Goal: Use online tool/utility: Utilize a website feature to perform a specific function

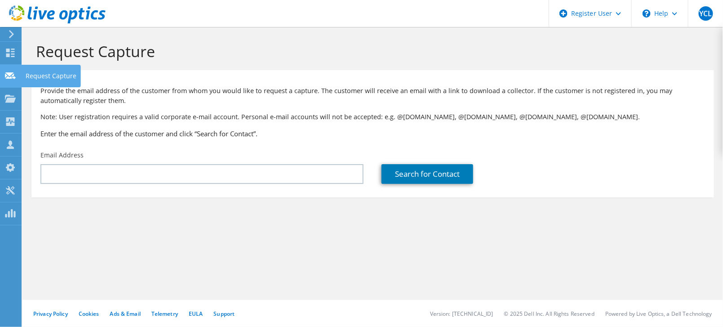
click at [43, 71] on div "Request Capture" at bounding box center [51, 76] width 60 height 22
click at [42, 74] on div "Request Capture" at bounding box center [51, 76] width 60 height 22
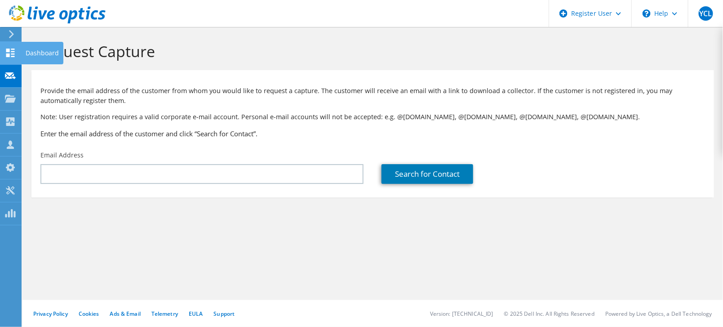
click at [40, 51] on div "Dashboard" at bounding box center [42, 53] width 42 height 22
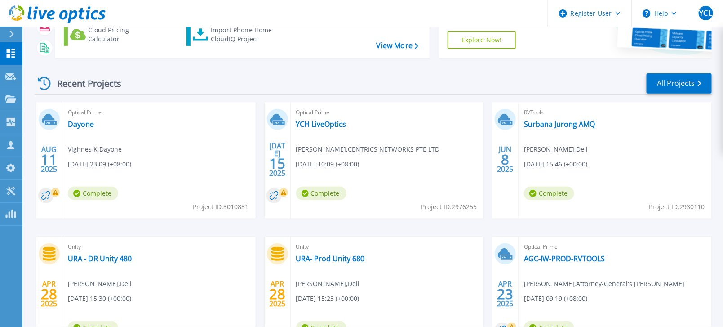
scroll to position [100, 0]
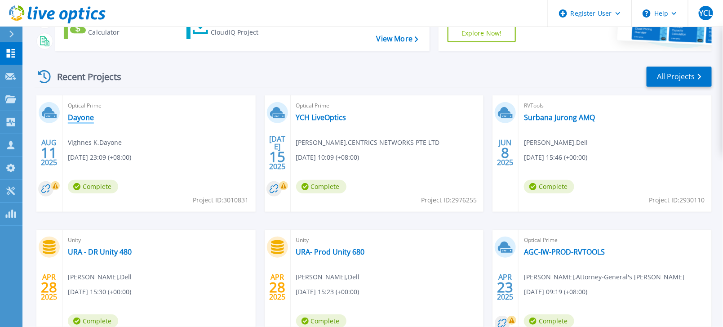
click at [84, 115] on link "Dayone" at bounding box center [81, 117] width 26 height 9
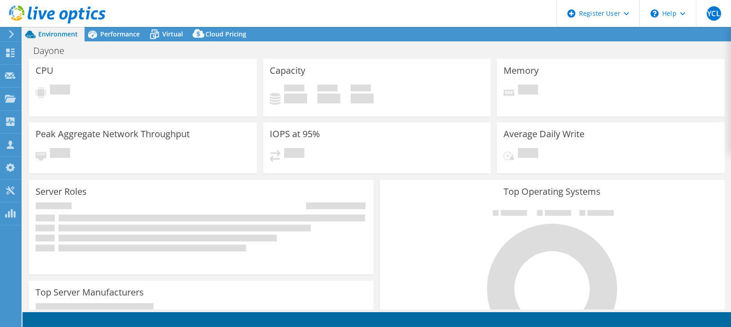
select select "Singapore"
select select "USD"
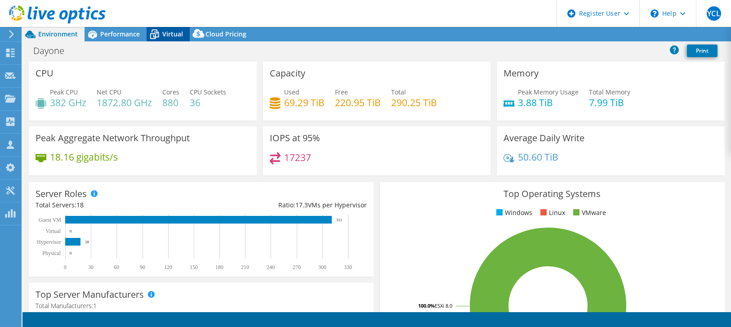
click at [174, 35] on span "Virtual" at bounding box center [172, 34] width 21 height 9
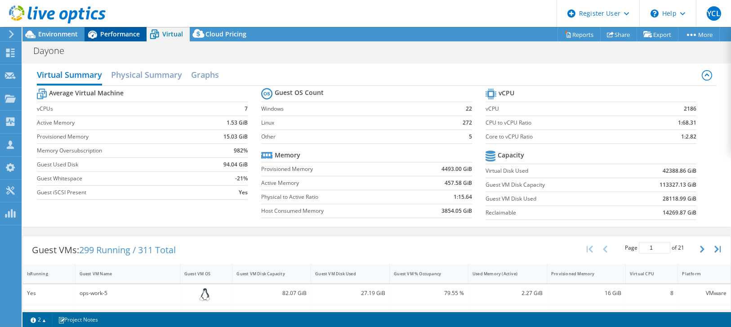
click at [110, 34] on span "Performance" at bounding box center [120, 34] width 40 height 9
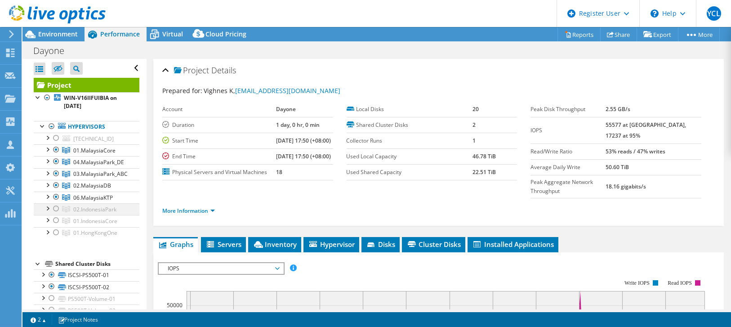
click at [58, 206] on div at bounding box center [56, 208] width 9 height 11
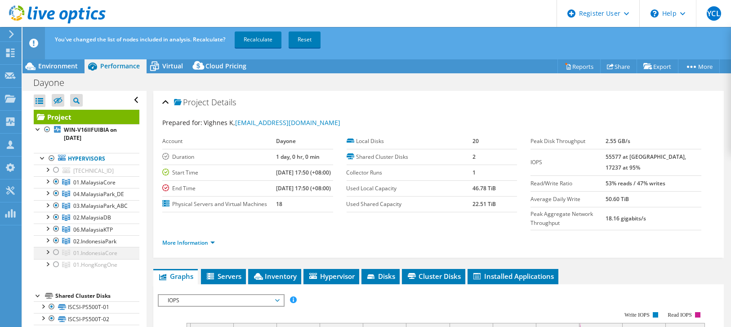
click at [56, 252] on div at bounding box center [56, 252] width 9 height 11
click at [56, 264] on div at bounding box center [56, 264] width 9 height 11
click at [263, 36] on link "Recalculate" at bounding box center [258, 39] width 47 height 16
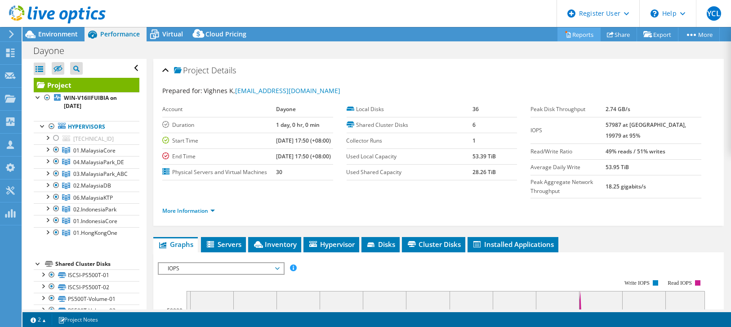
click at [581, 36] on link "Reports" at bounding box center [579, 34] width 43 height 14
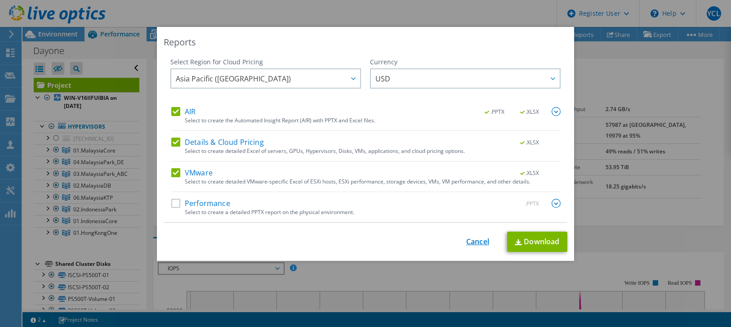
click at [469, 243] on link "Cancel" at bounding box center [477, 241] width 23 height 9
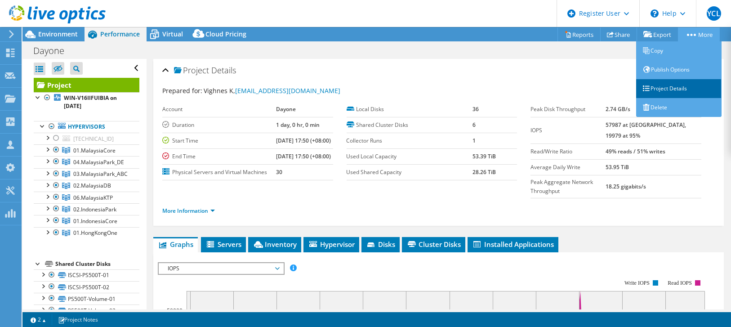
click at [690, 84] on link "Project Details" at bounding box center [678, 88] width 85 height 19
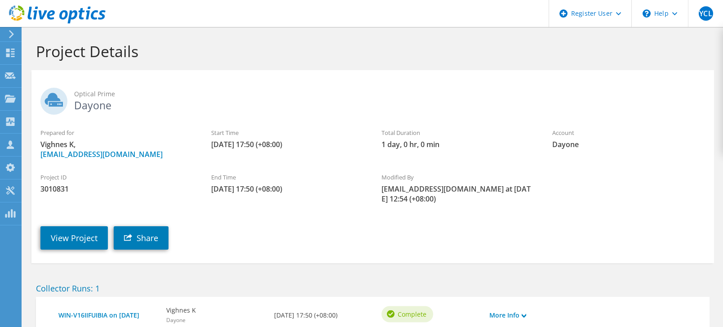
click at [675, 88] on h2 "Optical Prime Dayone" at bounding box center [372, 99] width 665 height 22
click at [58, 188] on span "3010831" at bounding box center [116, 189] width 153 height 10
copy span "3010831"
